Goal: Feedback & Contribution: Submit feedback/report problem

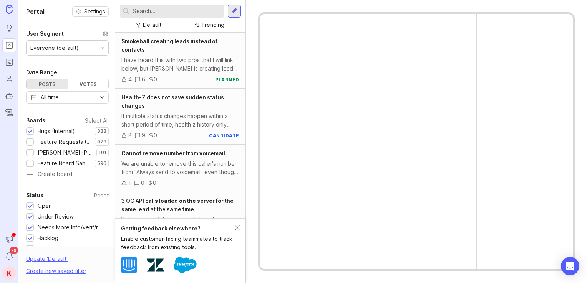
click at [169, 8] on input "text" at bounding box center [177, 11] width 88 height 8
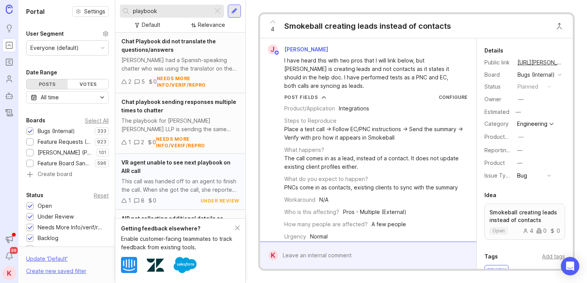
type input "playbook"
click at [193, 165] on span "VR agent unable to see next playbook on AIR call" at bounding box center [175, 166] width 109 height 15
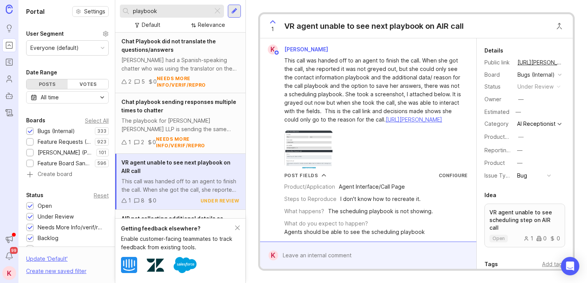
click at [306, 257] on div at bounding box center [373, 255] width 191 height 15
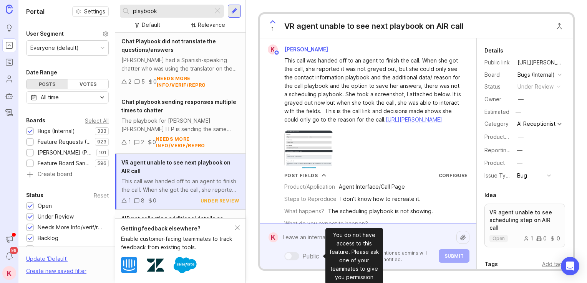
drag, startPoint x: 306, startPoint y: 257, endPoint x: 289, endPoint y: 242, distance: 22.0
click at [289, 242] on textarea at bounding box center [367, 237] width 178 height 15
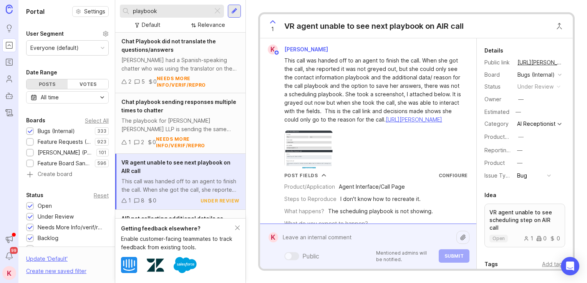
paste textarea "[URL][PERSON_NAME]"
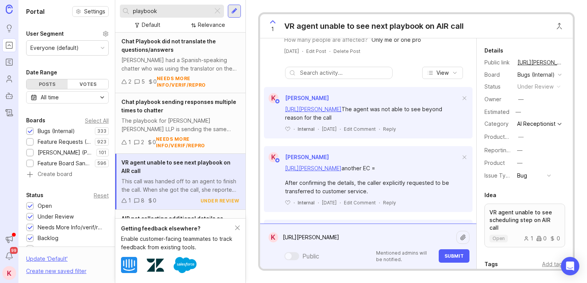
scroll to position [668, 0]
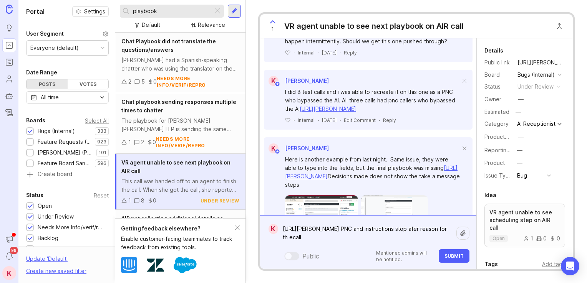
drag, startPoint x: 325, startPoint y: 240, endPoint x: 412, endPoint y: 235, distance: 86.5
click at [412, 235] on textarea "[URL][PERSON_NAME] PNC and instructions stop afer reason for th ecall" at bounding box center [367, 233] width 178 height 23
type textarea "[URL][PERSON_NAME] PNC and instructions stop after reason for the call."
click at [450, 257] on span "Submit" at bounding box center [453, 256] width 19 height 6
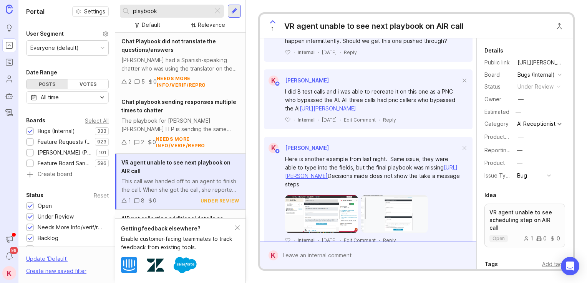
click at [183, 11] on input "playbook" at bounding box center [171, 11] width 77 height 8
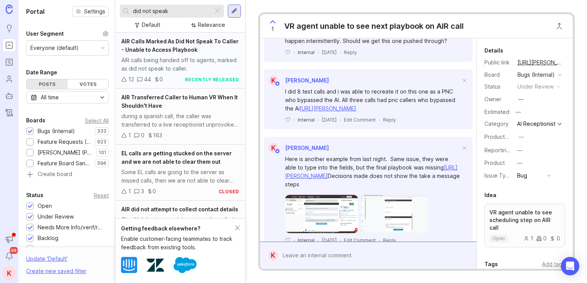
type input "did not speak"
click at [176, 53] on div "AIR Calls Marked As Did Not Speak To Caller - Unable to Access Playbook" at bounding box center [180, 45] width 118 height 17
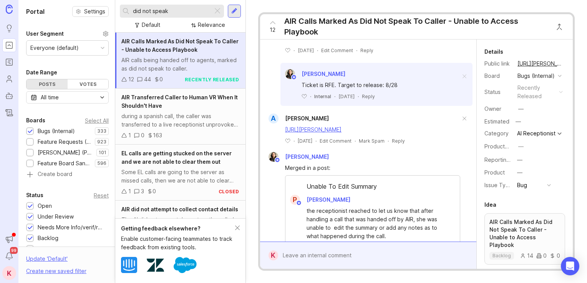
scroll to position [306, 0]
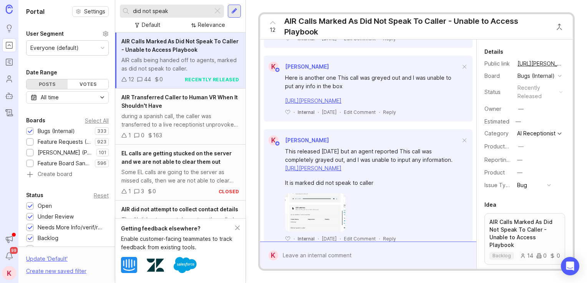
click at [301, 254] on div at bounding box center [373, 255] width 191 height 15
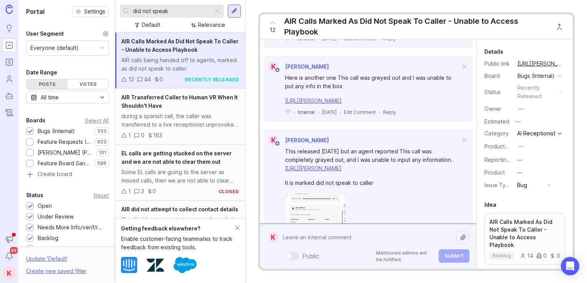
paste textarea "[URL][PERSON_NAME]"
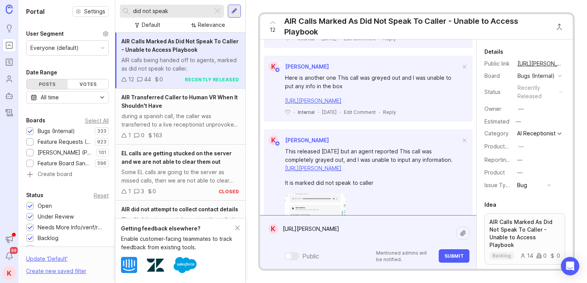
click at [327, 241] on textarea "[URL][PERSON_NAME]" at bounding box center [367, 233] width 178 height 23
paste textarea "[URL][PERSON_NAME]"
click at [332, 237] on textarea "[URL][PERSON_NAME] [URL][PERSON_NAME]" at bounding box center [367, 225] width 178 height 40
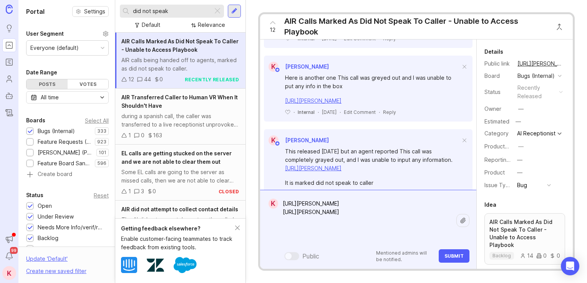
paste textarea "[URL][PERSON_NAME]"
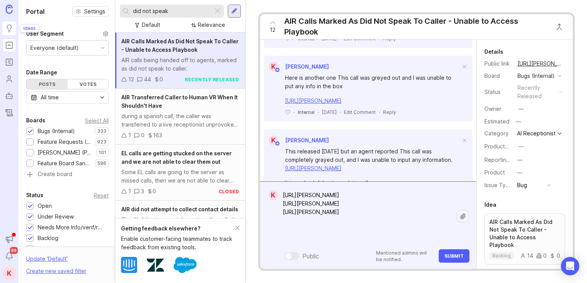
type textarea "[URL][PERSON_NAME] [URL][PERSON_NAME] [URL][PERSON_NAME]"
click at [447, 253] on span "Submit" at bounding box center [453, 256] width 19 height 6
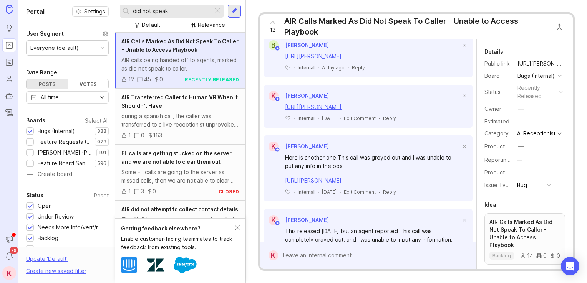
scroll to position [411, 0]
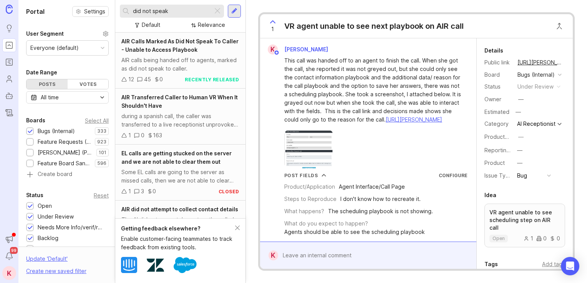
click at [362, 254] on div at bounding box center [373, 255] width 191 height 15
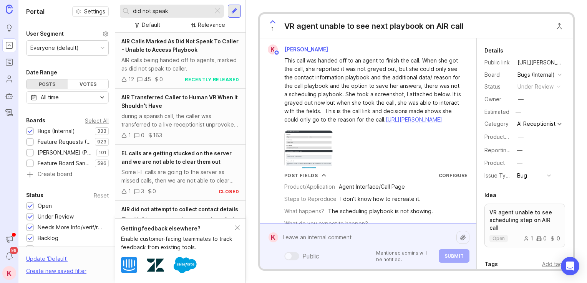
click at [303, 236] on textarea at bounding box center [367, 237] width 178 height 15
paste textarea "[URL][PERSON_NAME]"
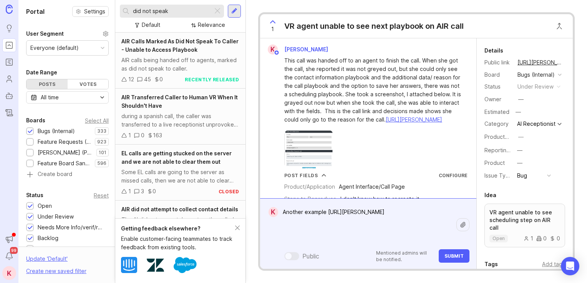
type textarea "Another example [URL][PERSON_NAME]"
click at [459, 251] on button "Submit" at bounding box center [453, 256] width 31 height 13
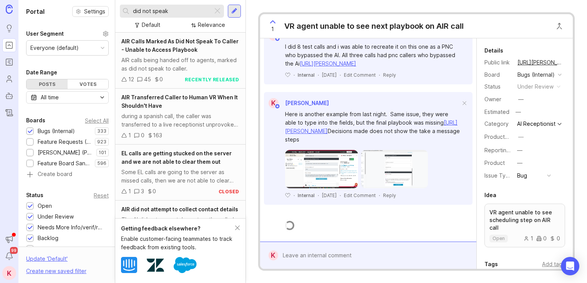
scroll to position [899, 0]
